Goal: Find specific page/section: Find specific page/section

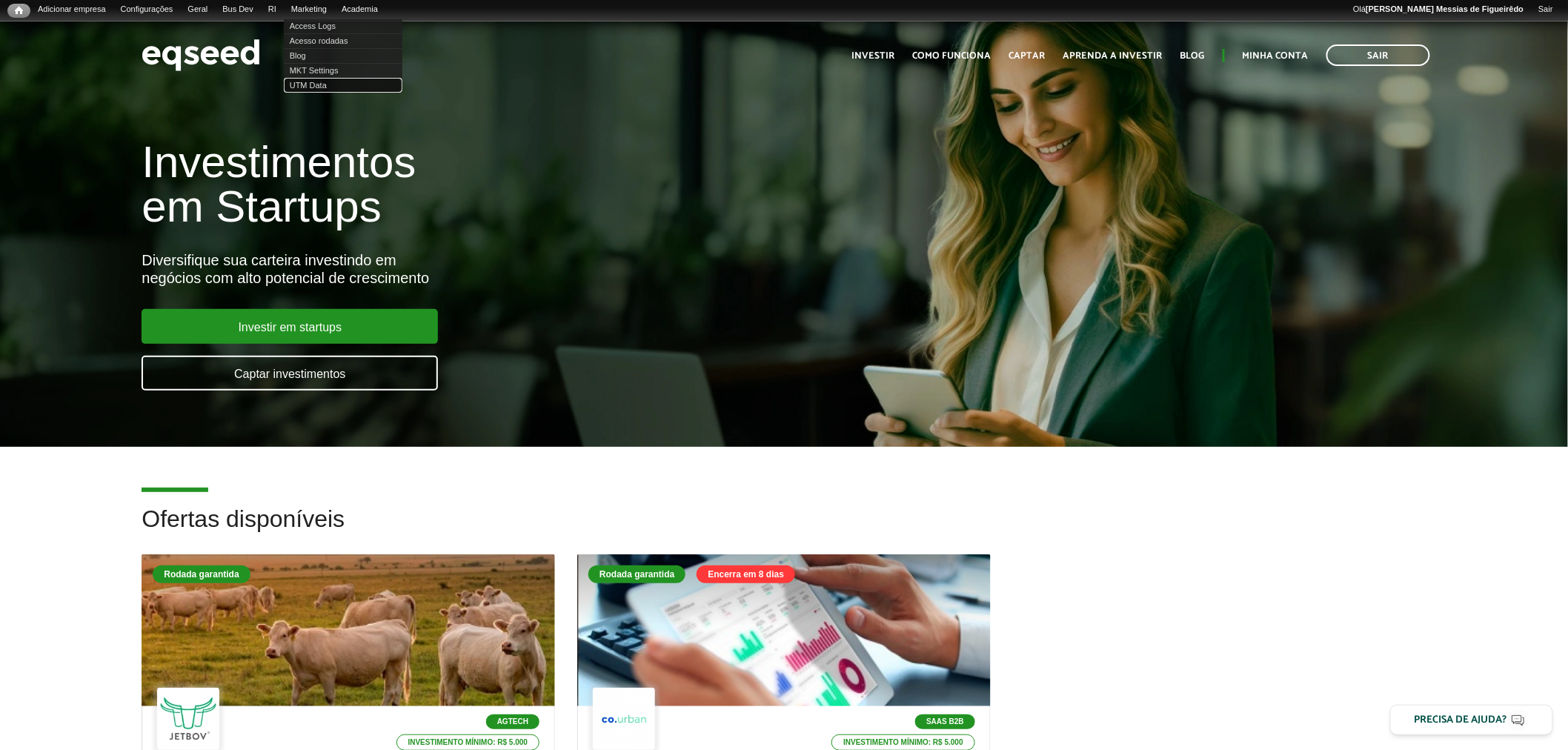
click at [327, 85] on link "UTM Data" at bounding box center [343, 86] width 118 height 15
click at [323, 78] on link "UTM Data" at bounding box center [343, 86] width 118 height 15
